Goal: Transaction & Acquisition: Purchase product/service

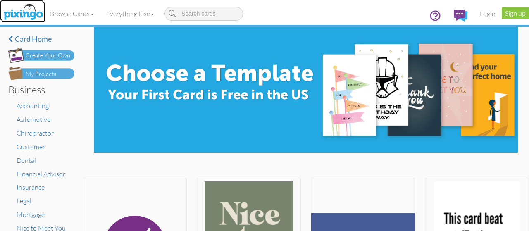
click at [32, 5] on img at bounding box center [23, 12] width 44 height 21
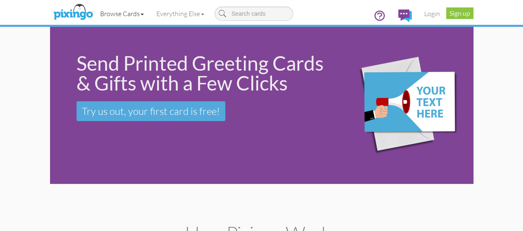
click at [94, 15] on link "Browse Cards" at bounding box center [122, 13] width 56 height 21
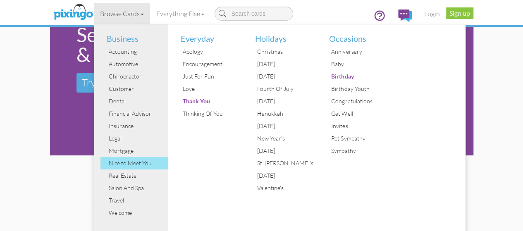
scroll to position [26, 0]
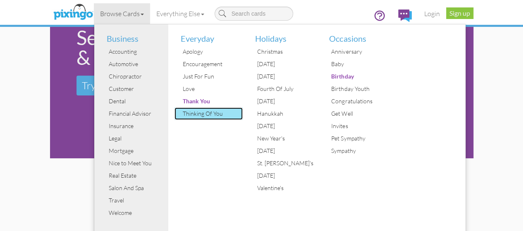
click at [181, 114] on div "Thinking Of You" at bounding box center [212, 113] width 62 height 12
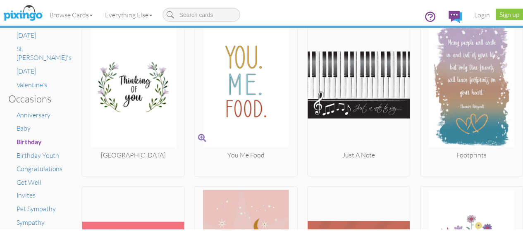
scroll to position [490, 0]
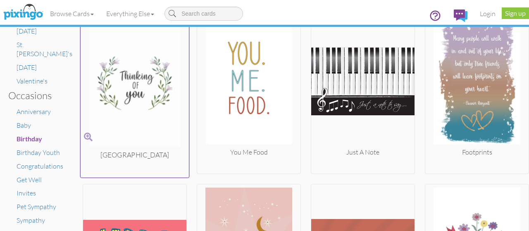
click at [149, 91] on img at bounding box center [135, 81] width 109 height 139
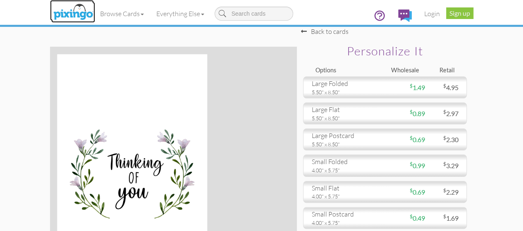
click at [51, 10] on img at bounding box center [73, 12] width 44 height 21
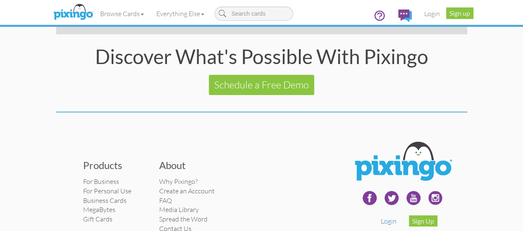
scroll to position [1711, 0]
